Goal: Check status

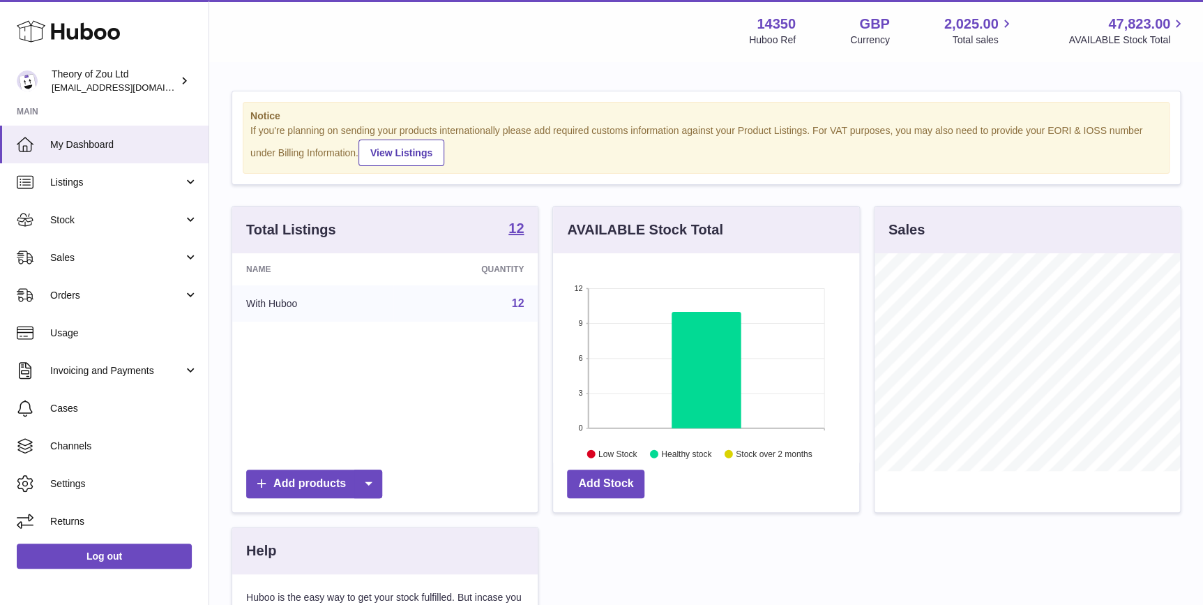
scroll to position [217, 305]
click at [89, 289] on span "Orders" at bounding box center [116, 295] width 133 height 13
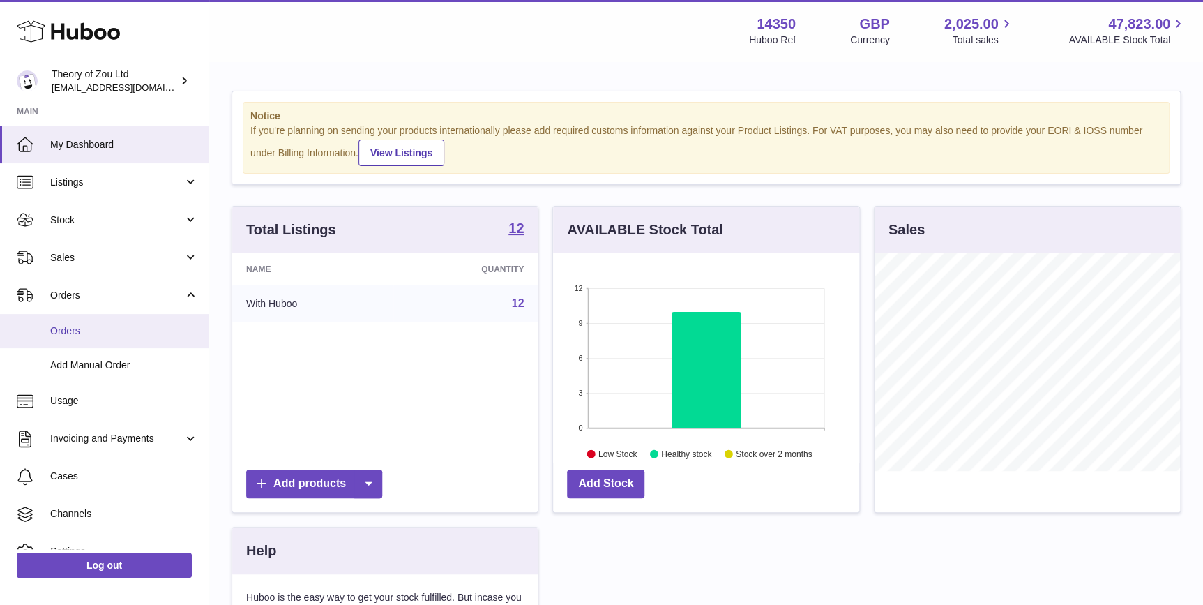
click at [93, 321] on link "Orders" at bounding box center [104, 331] width 209 height 34
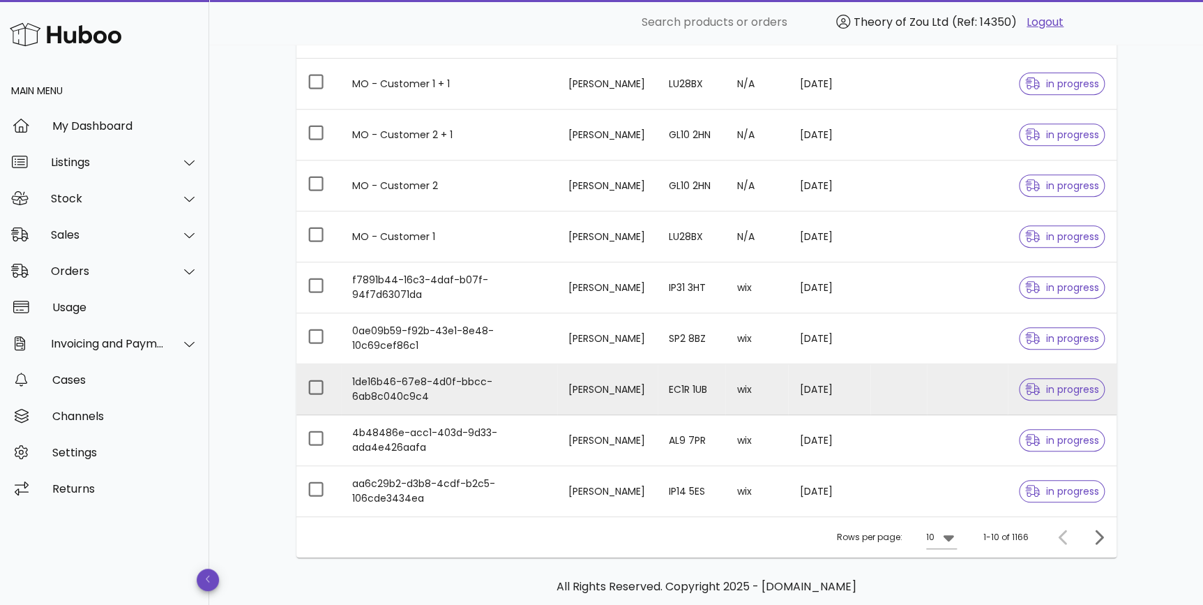
scroll to position [312, 0]
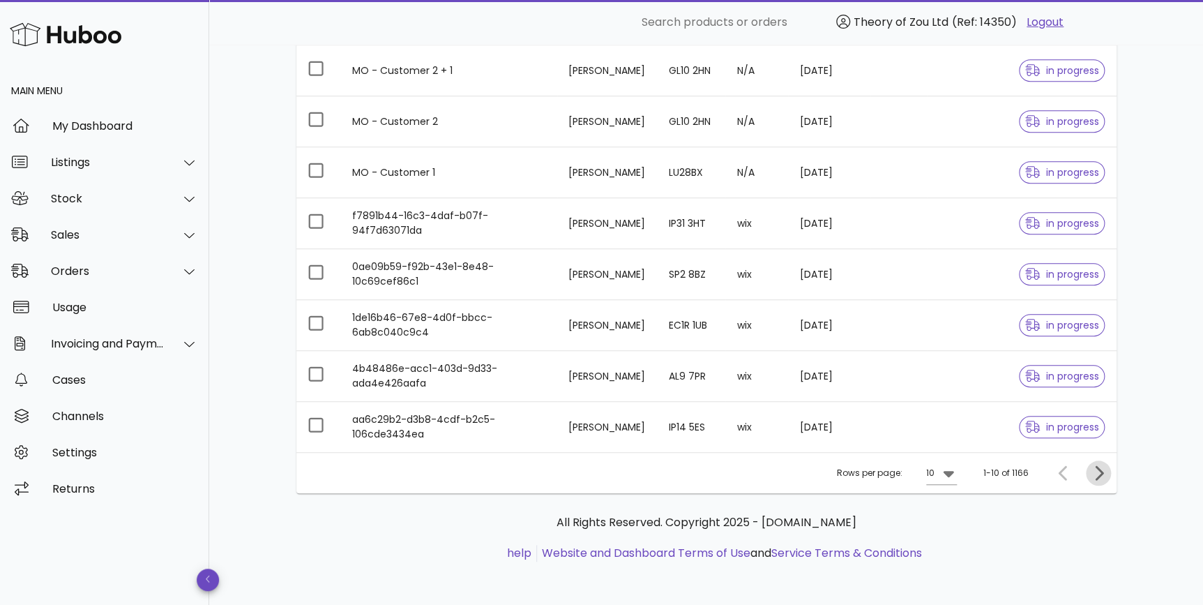
click at [1091, 477] on icon "Next page" at bounding box center [1098, 472] width 17 height 17
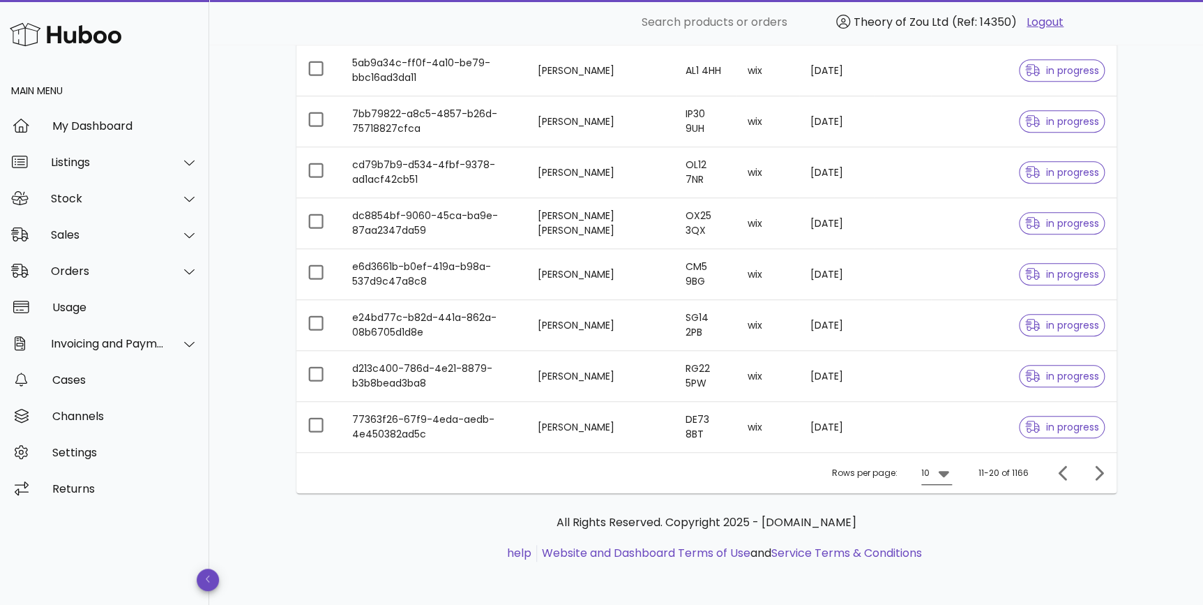
click at [944, 476] on icon at bounding box center [943, 472] width 17 height 17
click at [941, 536] on div "50" at bounding box center [941, 549] width 14 height 30
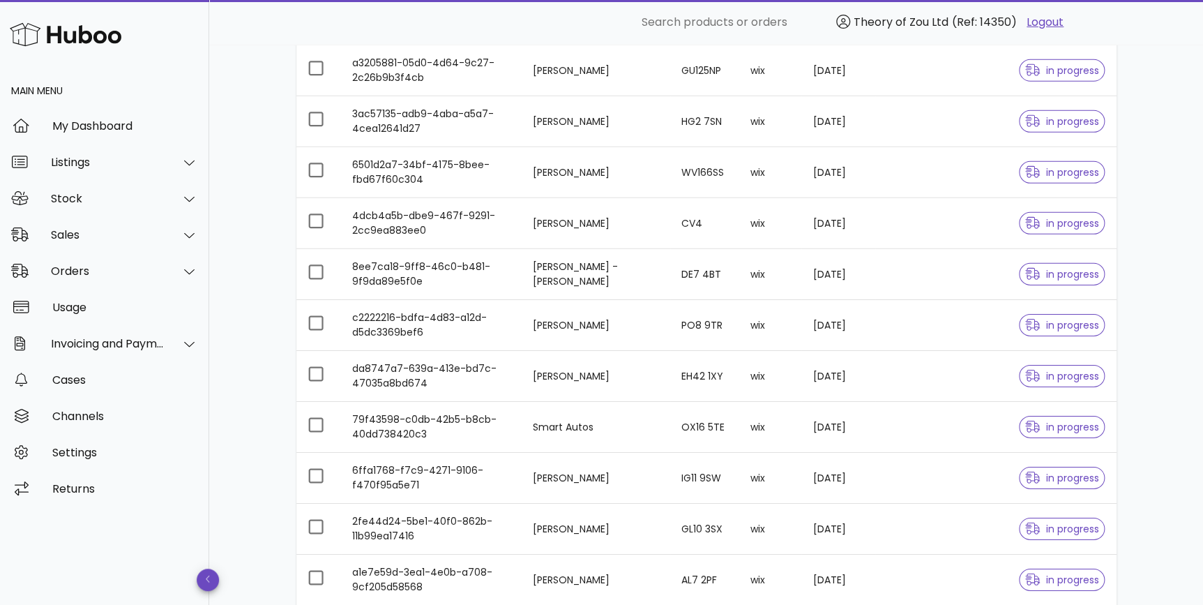
scroll to position [2344, 0]
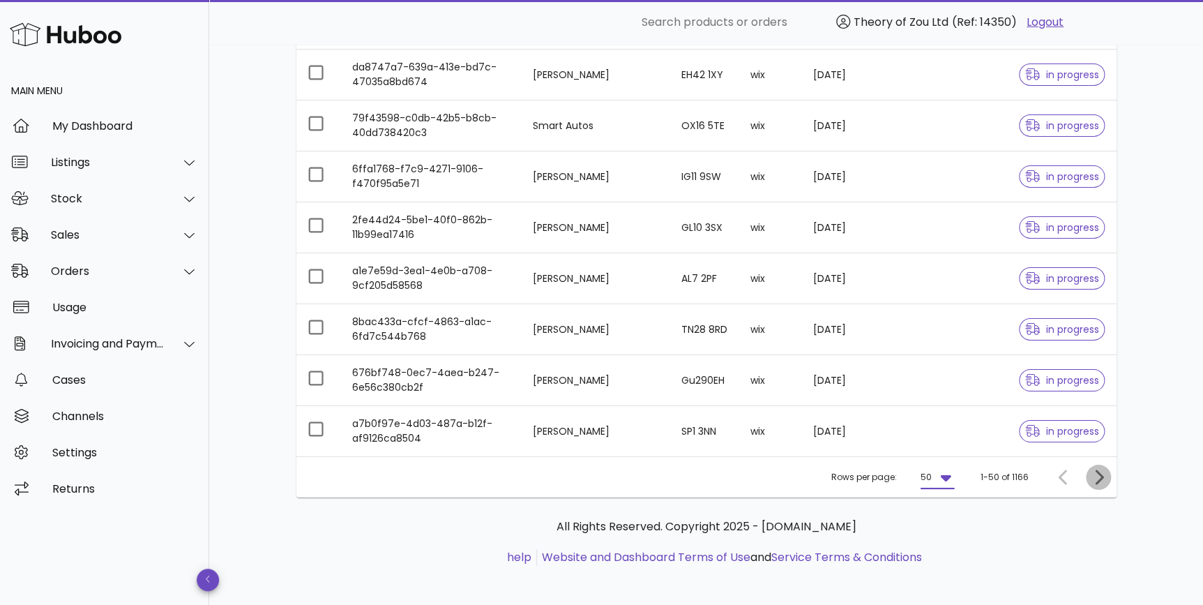
click at [1109, 469] on span "Next page" at bounding box center [1098, 477] width 25 height 17
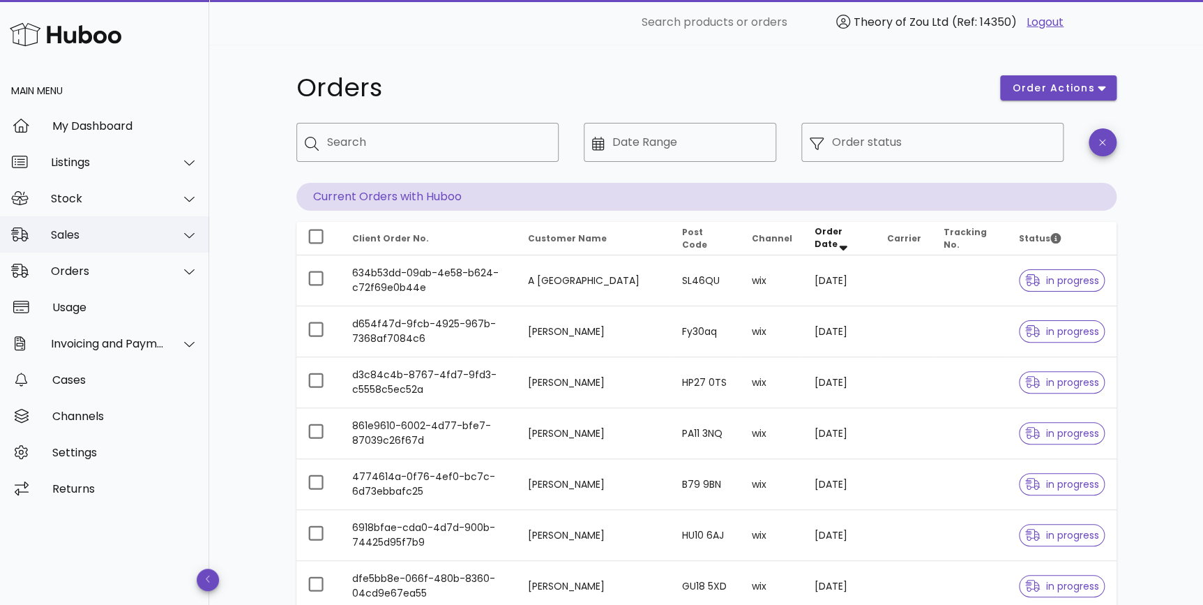
click at [146, 242] on div "Sales" at bounding box center [104, 234] width 209 height 36
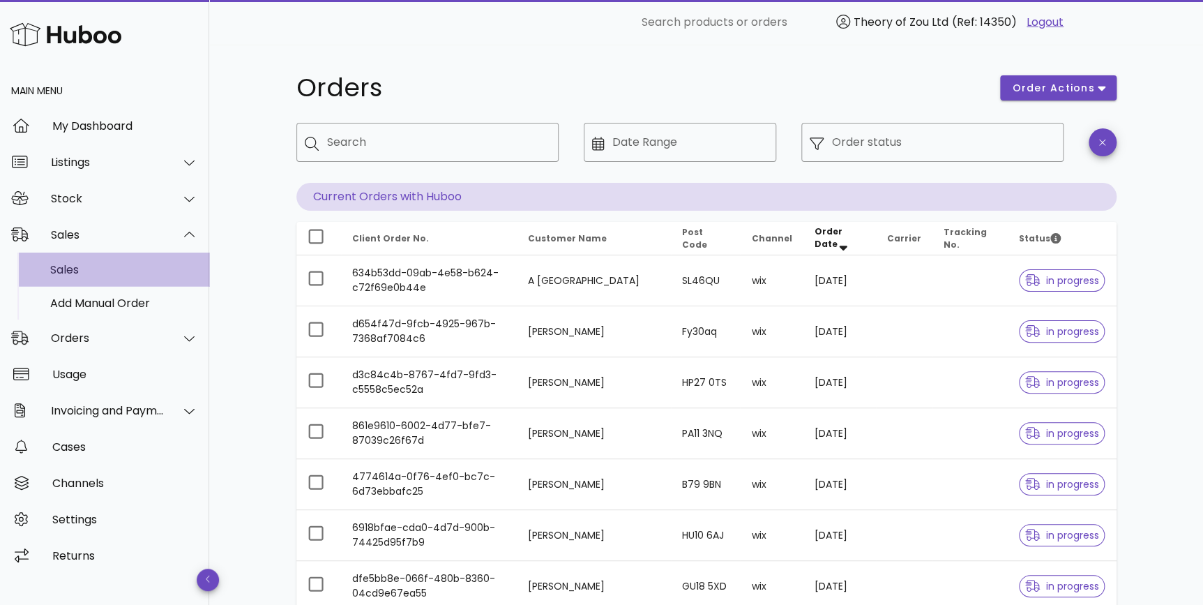
click at [148, 277] on div "Sales" at bounding box center [124, 270] width 148 height 30
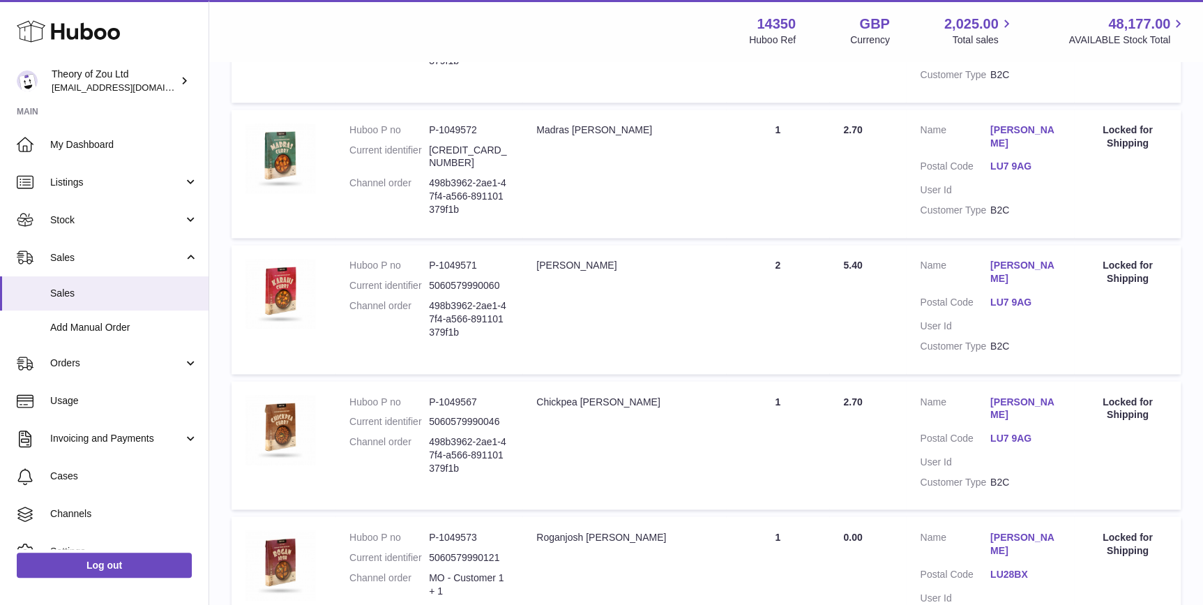
scroll to position [1116, 0]
